Goal: Book appointment/travel/reservation

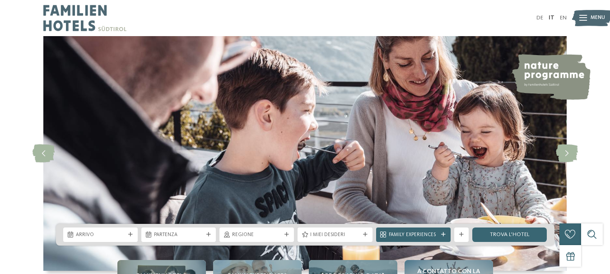
click at [112, 227] on div "Arrivo Partenza" at bounding box center [305, 235] width 498 height 22
click at [112, 232] on span "Arrivo" at bounding box center [100, 235] width 49 height 7
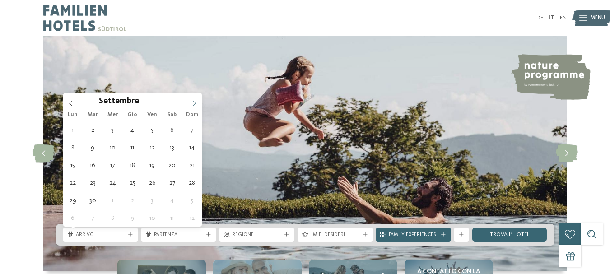
click at [199, 99] on span at bounding box center [193, 100] width 15 height 15
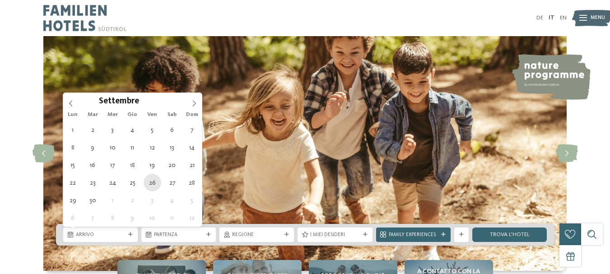
type div "26.09.2025"
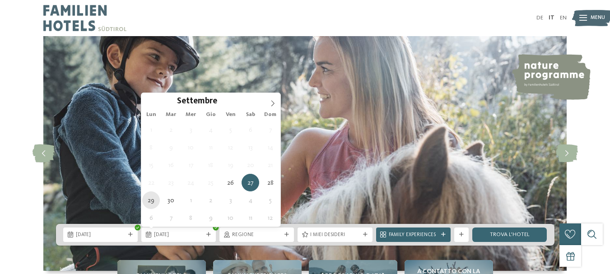
type div "29.09.2025"
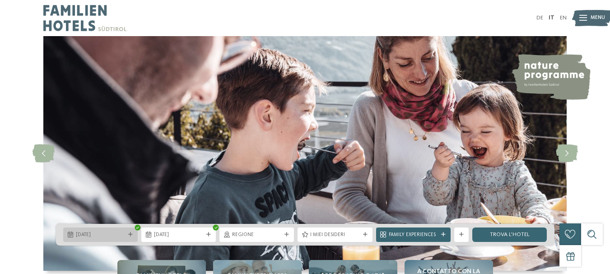
click at [113, 228] on div "26.09.2025" at bounding box center [100, 235] width 74 height 14
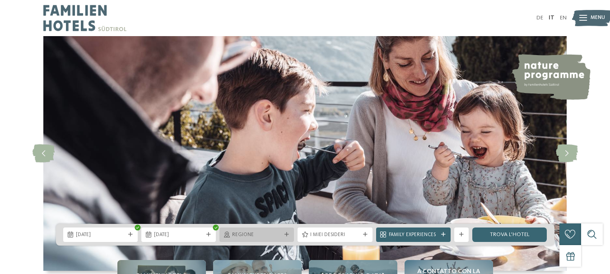
click at [275, 239] on div "Regione" at bounding box center [256, 235] width 74 height 14
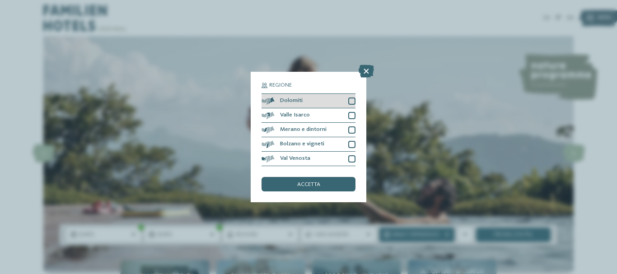
click at [352, 105] on div "Dolomiti" at bounding box center [308, 101] width 94 height 14
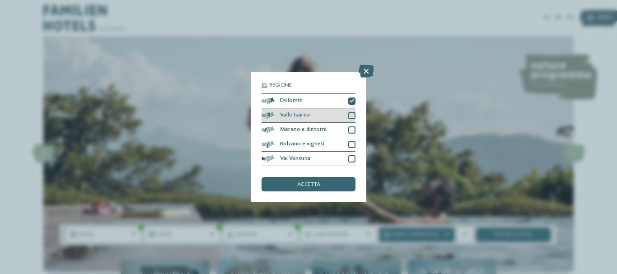
click at [351, 122] on div "Valle Isarco" at bounding box center [308, 115] width 94 height 14
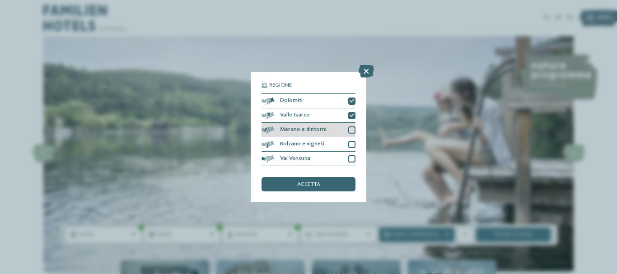
click at [354, 129] on div at bounding box center [351, 129] width 7 height 7
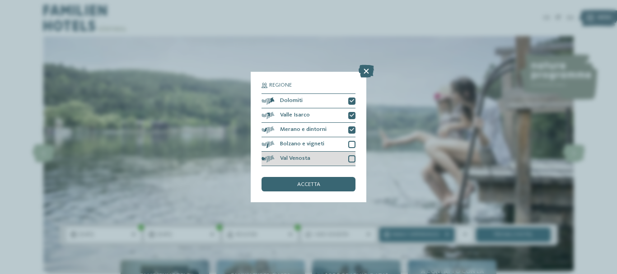
click at [351, 155] on div at bounding box center [351, 158] width 7 height 7
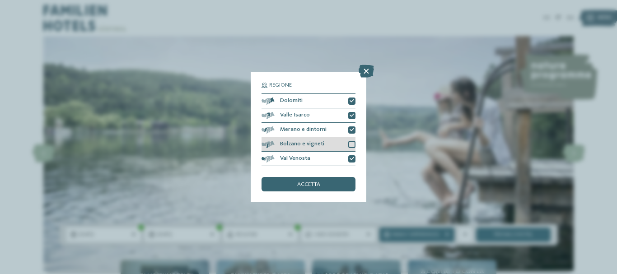
click at [348, 144] on div "Bolzano e vigneti" at bounding box center [308, 144] width 94 height 14
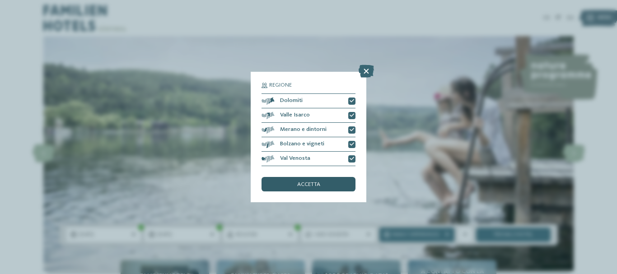
click at [326, 189] on div "accetta" at bounding box center [308, 184] width 94 height 14
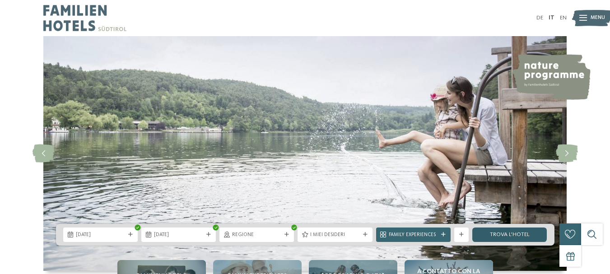
click at [511, 234] on link "trova l’hotel" at bounding box center [509, 235] width 74 height 14
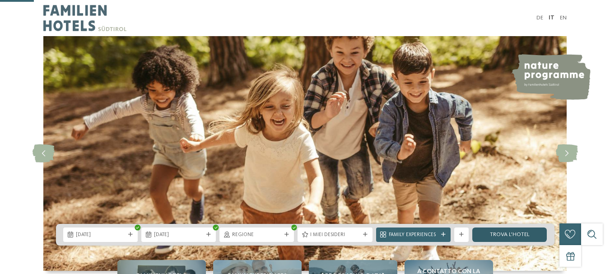
scroll to position [181, 0]
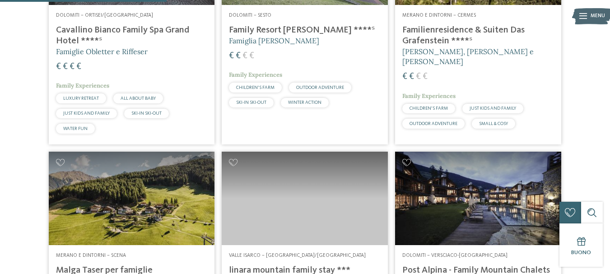
scroll to position [675, 0]
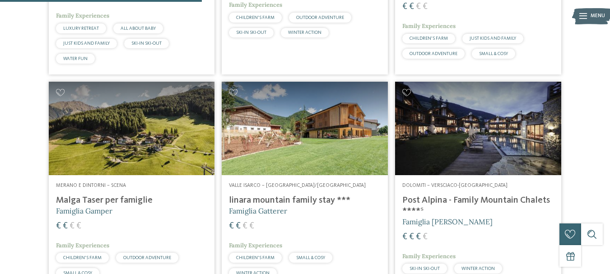
click at [331, 203] on h4 "linara mountain family stay ***" at bounding box center [305, 200] width 152 height 11
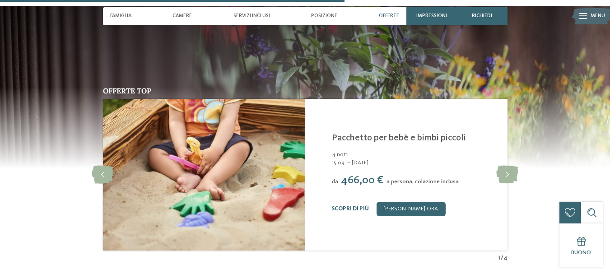
scroll to position [1400, 0]
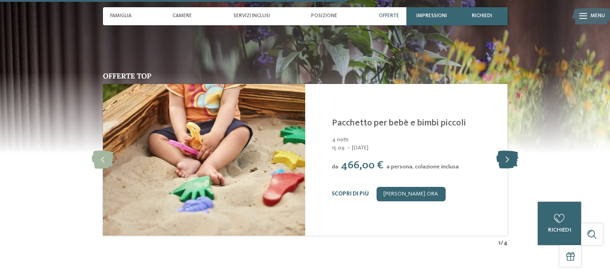
click at [512, 151] on icon at bounding box center [507, 160] width 22 height 18
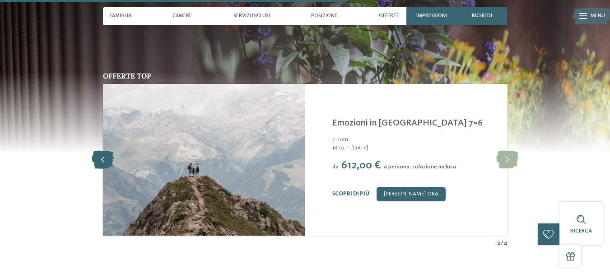
click at [98, 151] on icon at bounding box center [103, 160] width 22 height 18
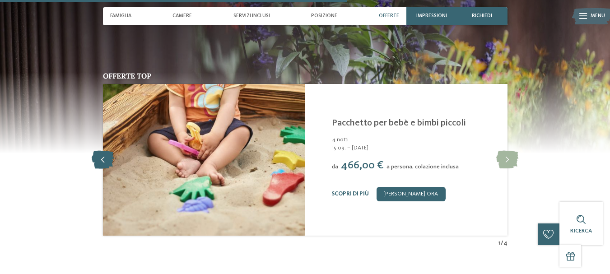
click at [98, 151] on icon at bounding box center [103, 160] width 22 height 18
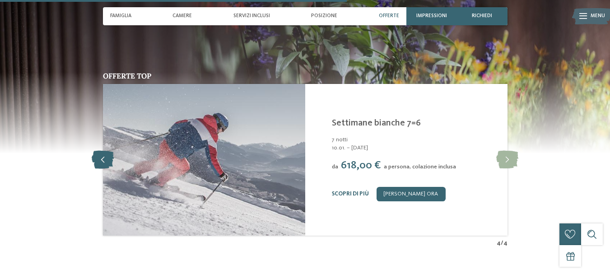
click at [98, 151] on icon at bounding box center [103, 160] width 22 height 18
